Goal: Task Accomplishment & Management: Manage account settings

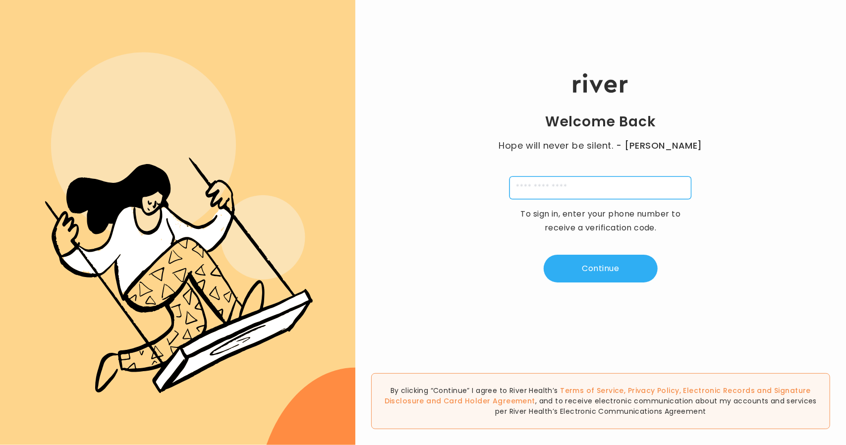
click at [552, 193] on input "tel" at bounding box center [600, 187] width 182 height 23
type input "**********"
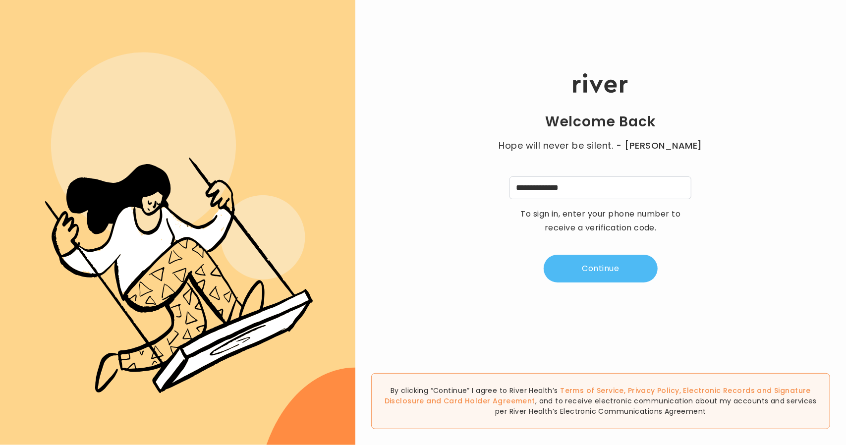
click at [599, 280] on button "Continue" at bounding box center [600, 269] width 114 height 28
click at [505, 175] on div "Welcome Back Hope will never be silent. - [PERSON_NAME] A 4 digit code was sent…" at bounding box center [600, 178] width 490 height 267
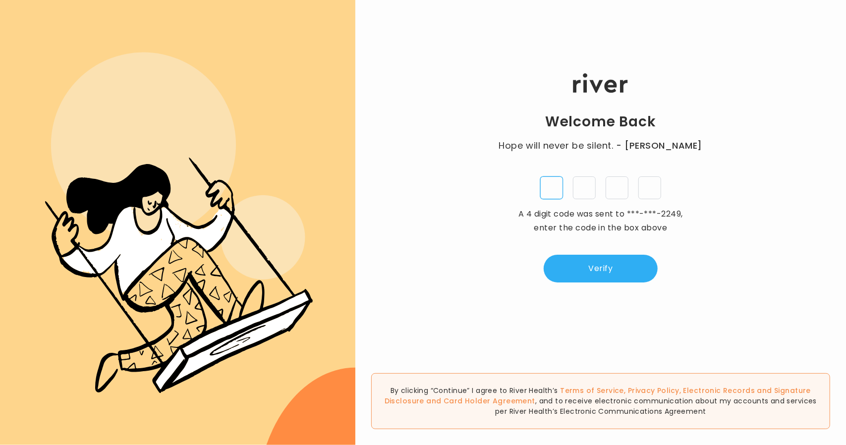
click at [547, 189] on input "tel" at bounding box center [551, 187] width 23 height 23
type input "*"
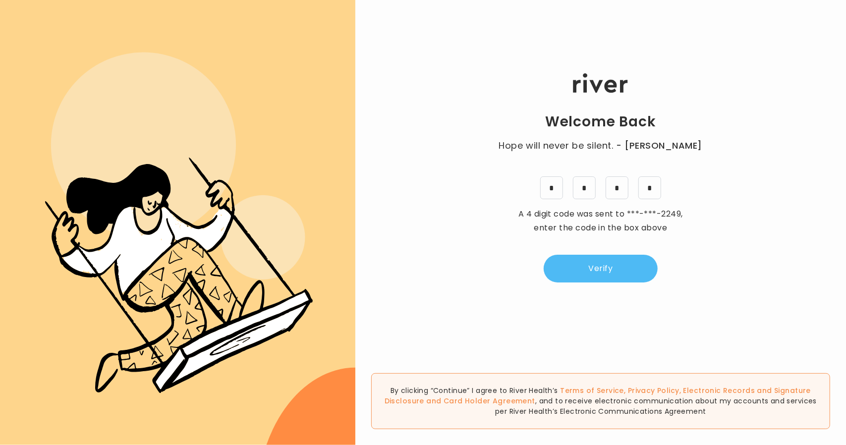
click at [557, 265] on button "Verify" at bounding box center [600, 269] width 114 height 28
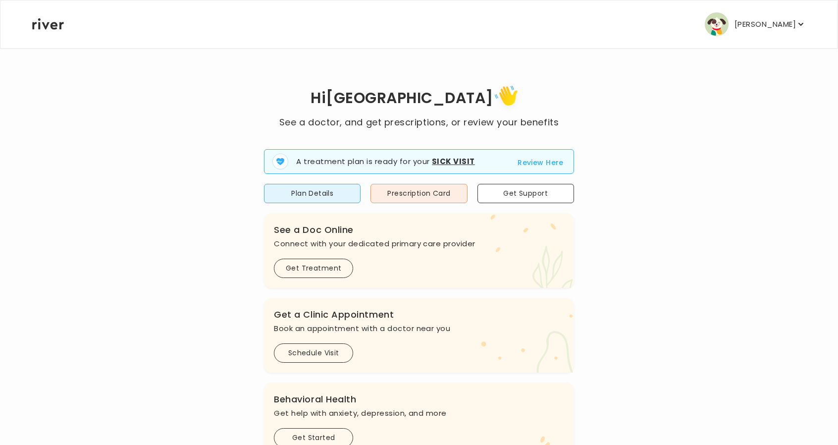
click at [766, 29] on p "[PERSON_NAME]" at bounding box center [765, 24] width 61 height 14
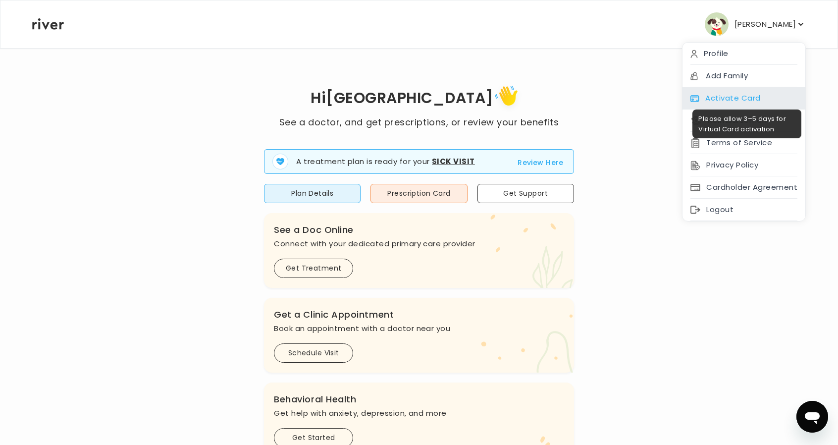
click at [749, 99] on div "Activate Card" at bounding box center [744, 98] width 123 height 22
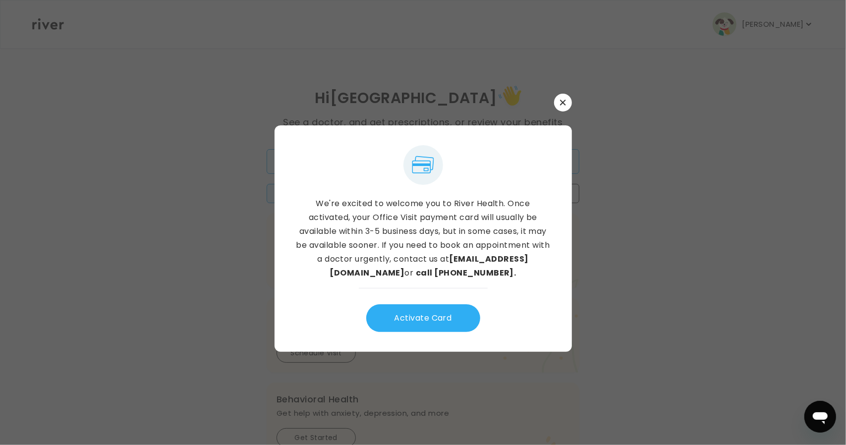
click at [421, 320] on button "Activate Card" at bounding box center [423, 318] width 114 height 28
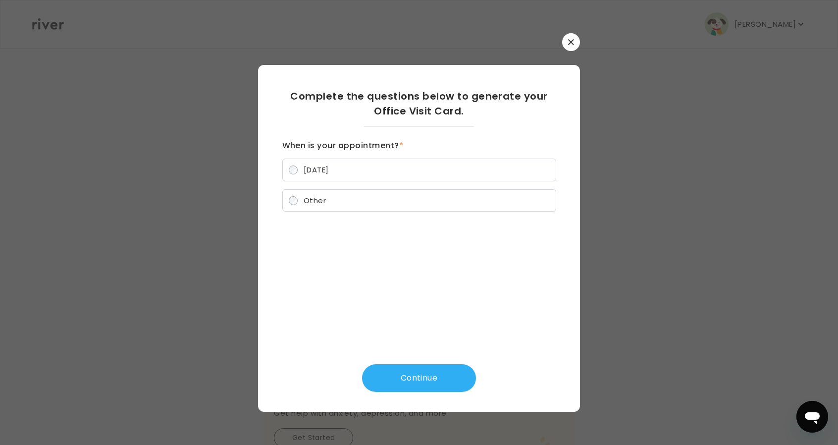
click at [295, 165] on label "[DATE]" at bounding box center [419, 170] width 274 height 23
click at [388, 379] on button "Continue" at bounding box center [419, 378] width 114 height 28
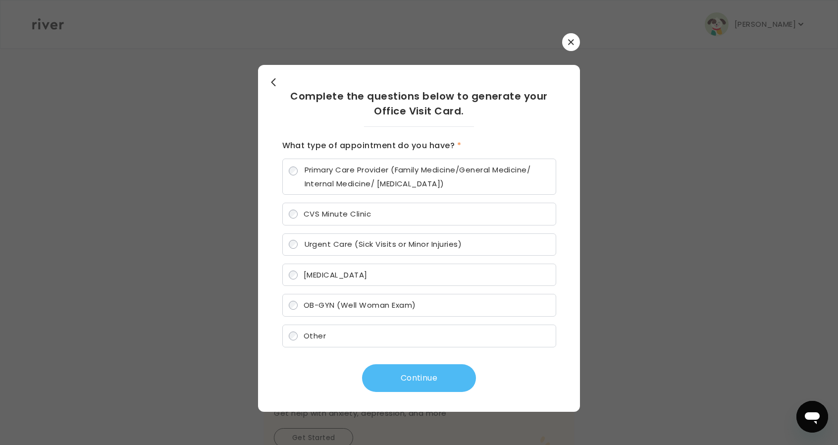
click at [391, 381] on button "Continue" at bounding box center [419, 378] width 114 height 28
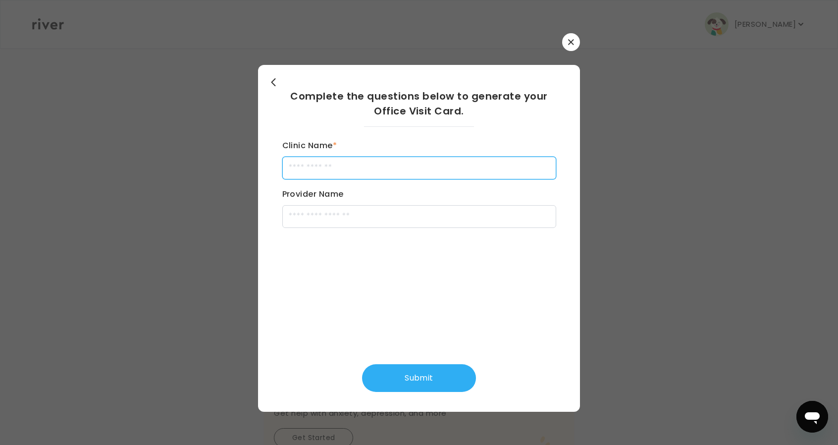
click at [309, 159] on input "Clinic Name *" at bounding box center [419, 168] width 274 height 23
type input "****"
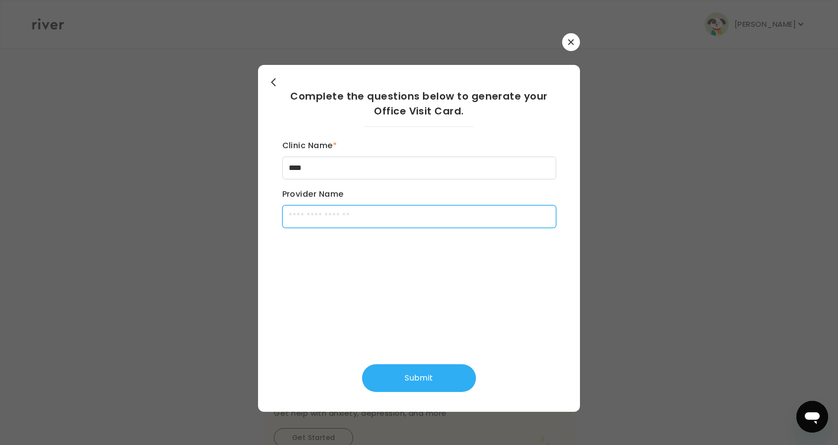
click at [320, 213] on input "Provider Name" at bounding box center [419, 216] width 274 height 23
type input "****"
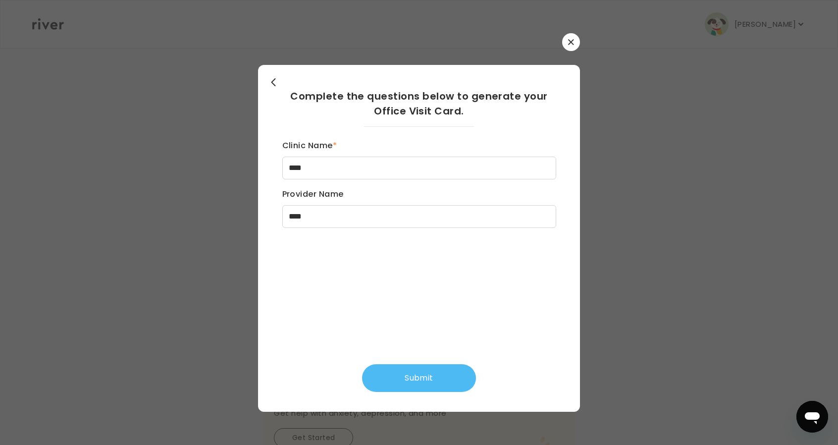
click at [402, 383] on button "Submit" at bounding box center [419, 378] width 114 height 28
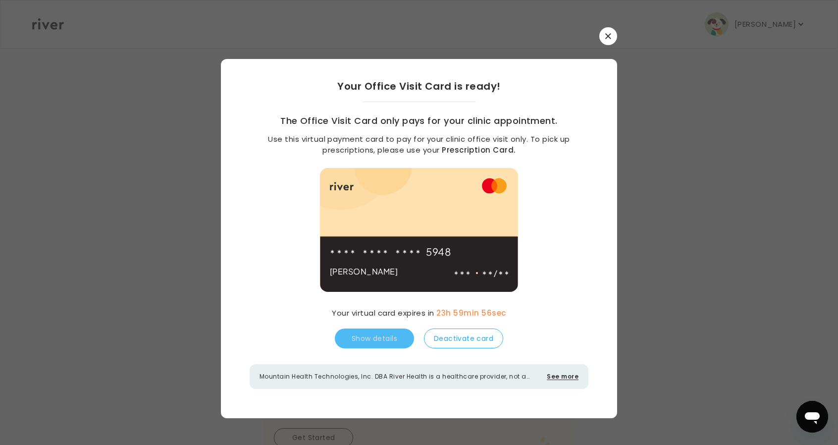
click at [552, 290] on div "Your Office Visit Card is ready! The Office Visit Card only pays for your clini…" at bounding box center [419, 234] width 396 height 350
click at [471, 339] on button "Deactivate card" at bounding box center [463, 338] width 79 height 20
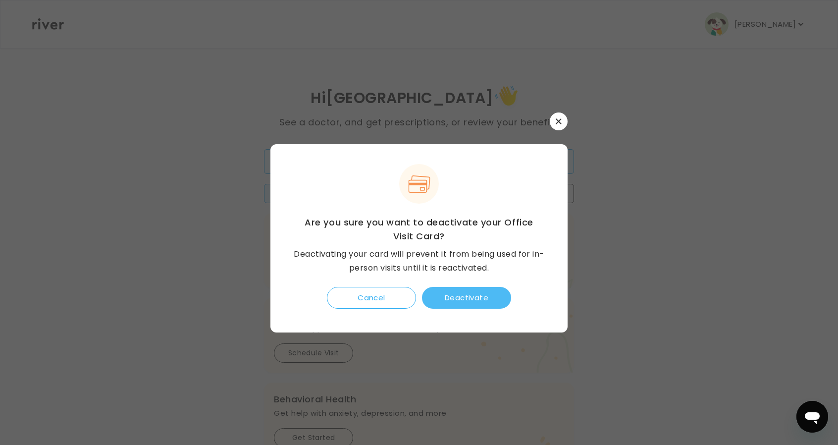
click at [469, 289] on button "Deactivate" at bounding box center [466, 298] width 89 height 22
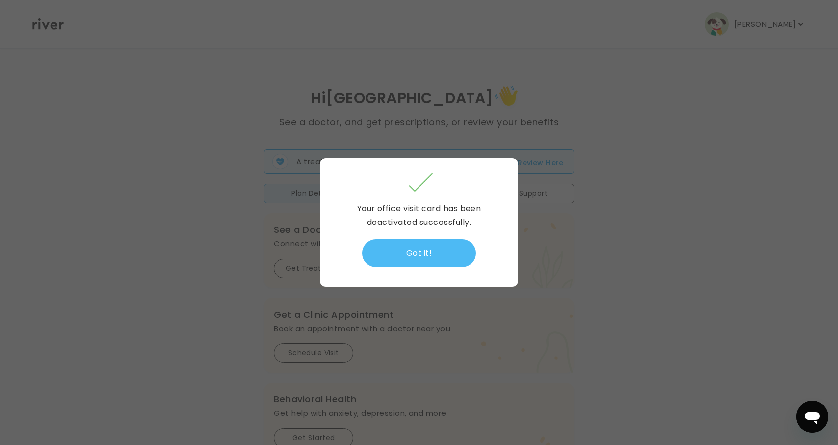
click at [440, 247] on button "Got it!" at bounding box center [419, 253] width 114 height 28
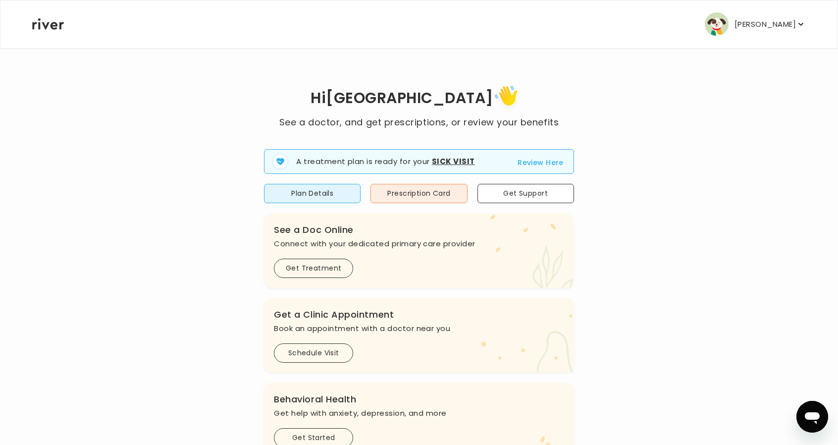
click at [799, 25] on icon "button" at bounding box center [801, 24] width 10 height 10
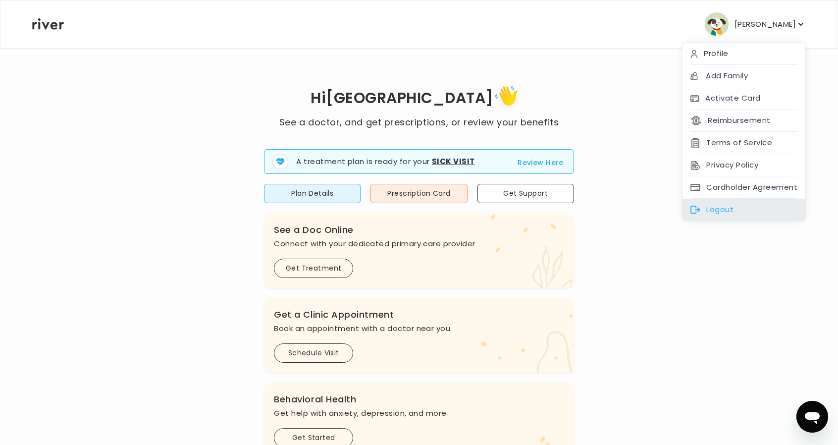
click at [721, 205] on div "Logout" at bounding box center [744, 210] width 123 height 22
